Goal: Check status: Check status

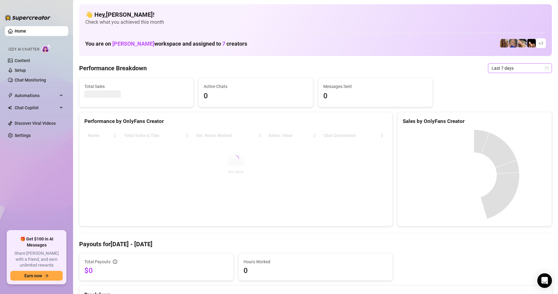
click at [538, 72] on span "Last 7 days" at bounding box center [520, 68] width 57 height 9
click at [517, 112] on div "Last 90 days" at bounding box center [515, 109] width 54 height 7
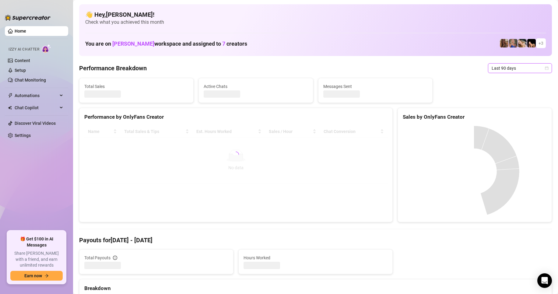
click at [543, 69] on div "Last 90 days" at bounding box center [520, 68] width 64 height 10
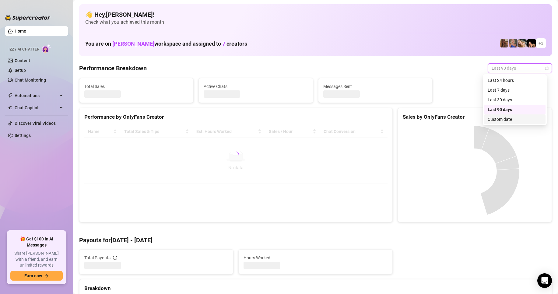
click at [515, 121] on div "Custom date" at bounding box center [515, 119] width 54 height 7
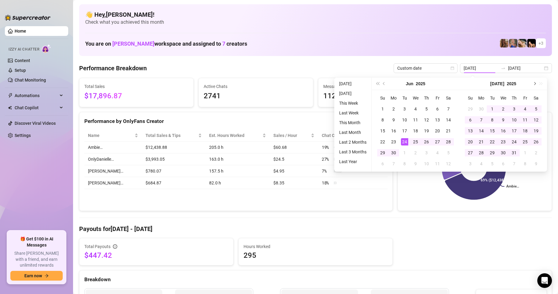
click at [533, 84] on span "Next month (PageDown)" at bounding box center [534, 83] width 3 height 3
type input "[DATE]"
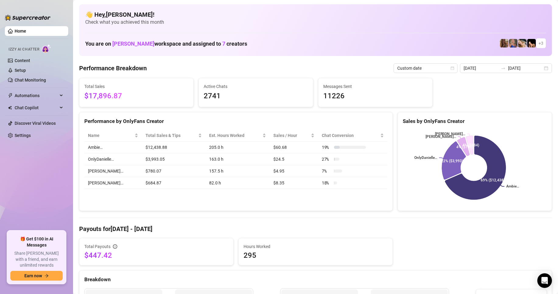
click at [515, 188] on text "Ambie…" at bounding box center [512, 186] width 13 height 4
click at [428, 68] on span "Custom date" at bounding box center [425, 68] width 57 height 9
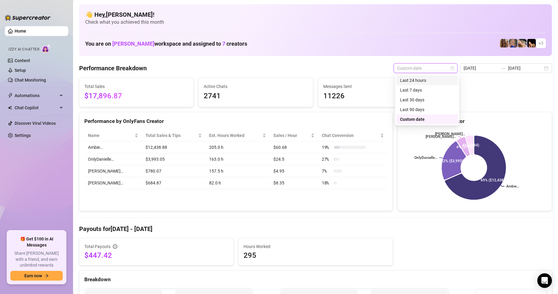
click at [425, 91] on div "Last 7 days" at bounding box center [427, 90] width 54 height 7
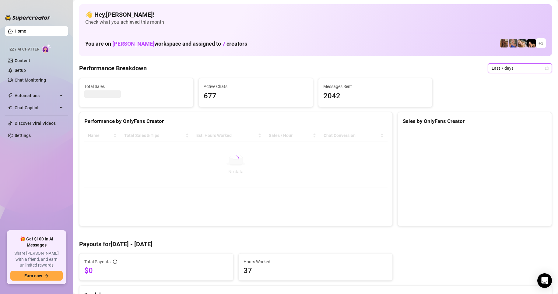
click at [538, 70] on span "Last 7 days" at bounding box center [520, 68] width 57 height 9
click at [511, 120] on div "Custom date" at bounding box center [515, 119] width 54 height 7
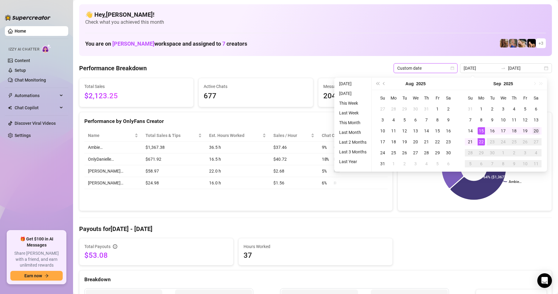
type input "[DATE]"
click at [538, 132] on div "20" at bounding box center [535, 130] width 7 height 7
type input "[DATE]"
